Goal: Transaction & Acquisition: Purchase product/service

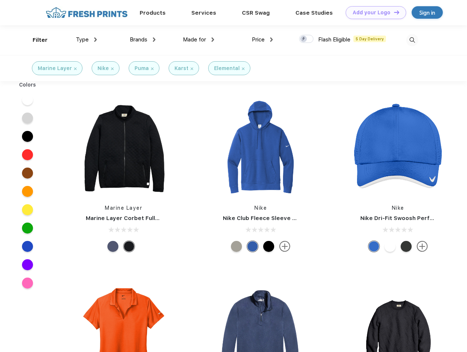
scroll to position [0, 0]
click at [373, 12] on link "Add your Logo Design Tool" at bounding box center [375, 12] width 60 height 13
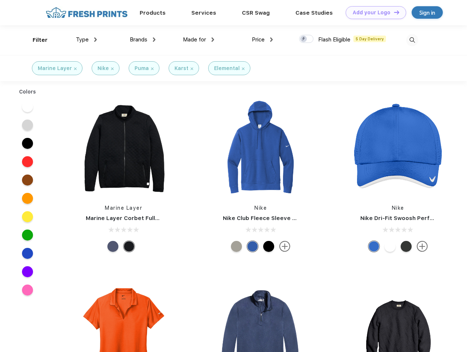
click at [0, 0] on div "Design Tool" at bounding box center [0, 0] width 0 height 0
click at [393, 12] on link "Add your Logo Design Tool" at bounding box center [375, 12] width 60 height 13
click at [35, 40] on div "Filter" at bounding box center [40, 40] width 15 height 8
click at [86, 40] on span "Type" at bounding box center [82, 39] width 13 height 7
click at [142, 40] on span "Brands" at bounding box center [139, 39] width 18 height 7
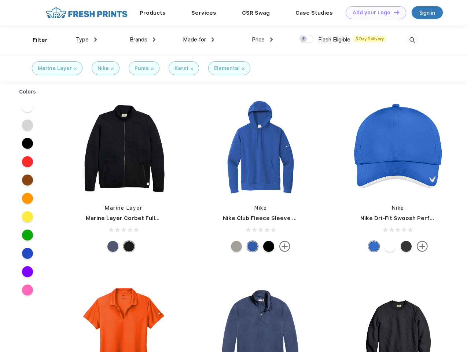
click at [199, 40] on span "Made for" at bounding box center [194, 39] width 23 height 7
click at [262, 40] on span "Price" at bounding box center [258, 39] width 13 height 7
click at [306, 39] on div at bounding box center [306, 39] width 14 height 8
click at [304, 39] on input "checkbox" at bounding box center [301, 36] width 5 height 5
click at [412, 40] on img at bounding box center [412, 40] width 12 height 12
